Goal: Navigation & Orientation: Find specific page/section

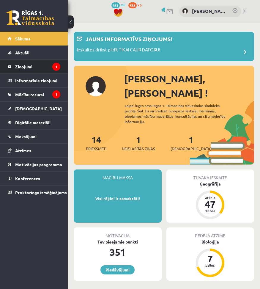
click at [44, 70] on legend "Ziņojumi 1" at bounding box center [37, 67] width 45 height 14
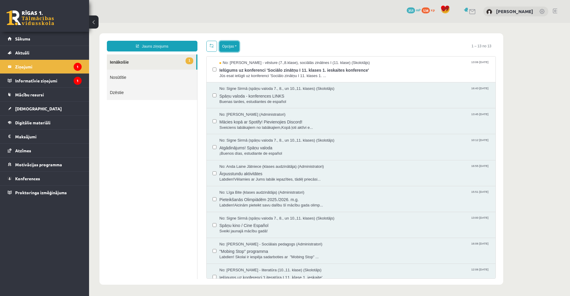
click at [229, 42] on button "Opcijas" at bounding box center [230, 46] width 20 height 11
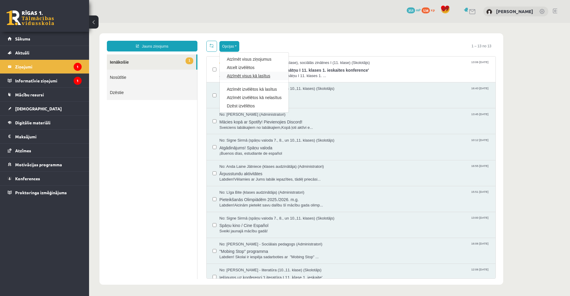
click at [248, 77] on link "Atzīmēt visus kā lasītus" at bounding box center [254, 76] width 55 height 6
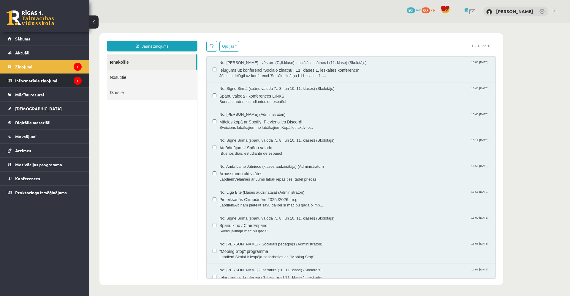
click at [47, 83] on legend "Informatīvie ziņojumi 1" at bounding box center [48, 81] width 67 height 14
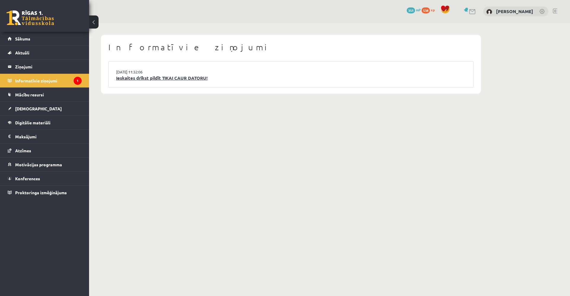
click at [146, 79] on link "Ieskaites drīkst pildīt TIKAI CAUR DATORU!" at bounding box center [291, 78] width 350 height 7
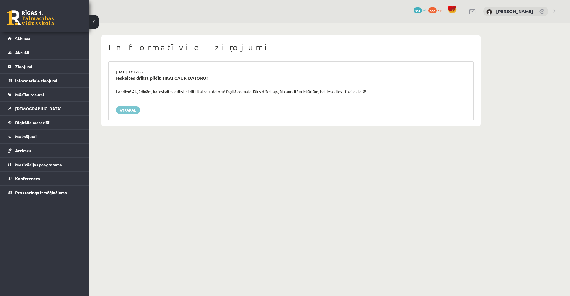
click at [129, 108] on link "Atpakaļ" at bounding box center [128, 110] width 24 height 8
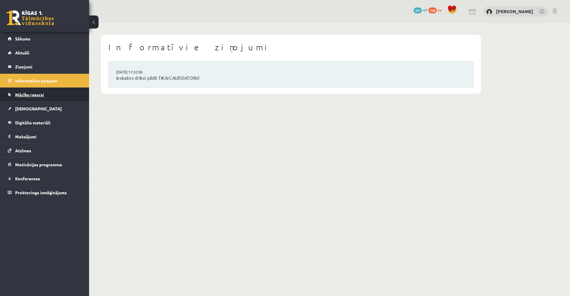
click at [29, 92] on span "Mācību resursi" at bounding box center [29, 94] width 29 height 5
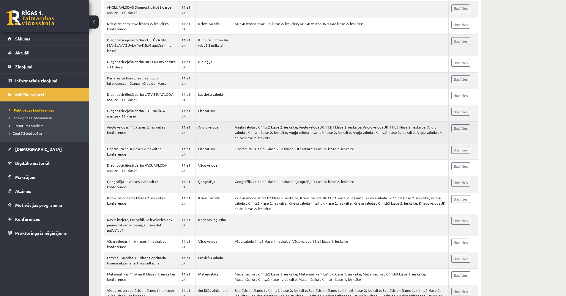
scroll to position [1193, 0]
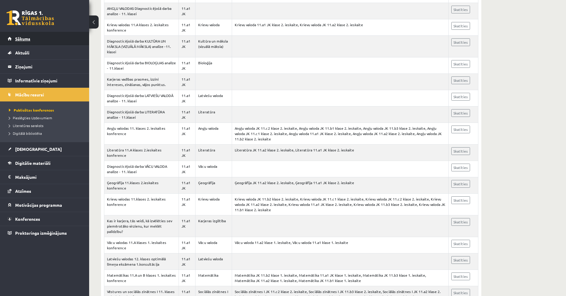
click at [23, 41] on span "Sākums" at bounding box center [22, 38] width 15 height 5
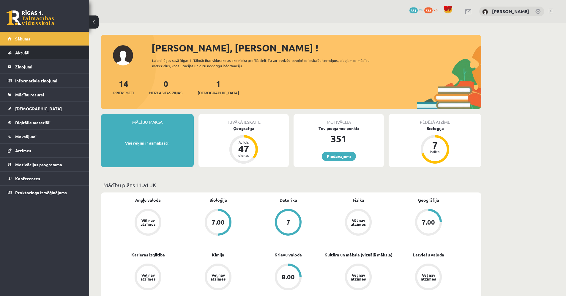
click at [73, 54] on link "Aktuāli" at bounding box center [45, 53] width 74 height 14
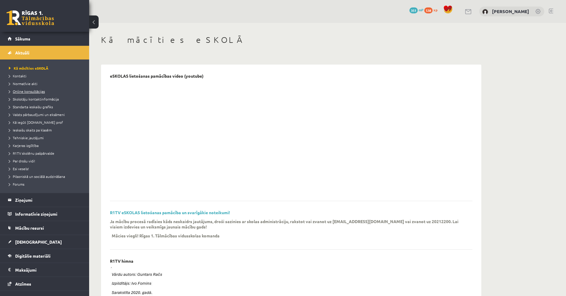
click at [40, 89] on link "Online konsultācijas" at bounding box center [46, 91] width 74 height 5
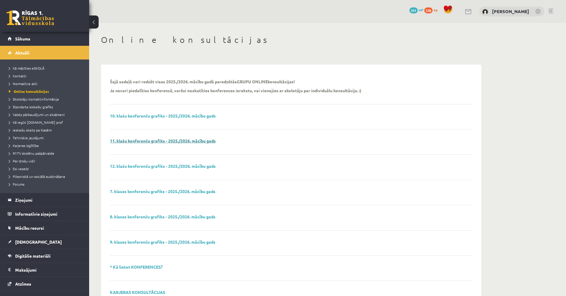
click at [195, 141] on link "11. klašu konferenču grafiks - 2025./2026. mācību gads" at bounding box center [163, 140] width 106 height 5
